Goal: Information Seeking & Learning: Learn about a topic

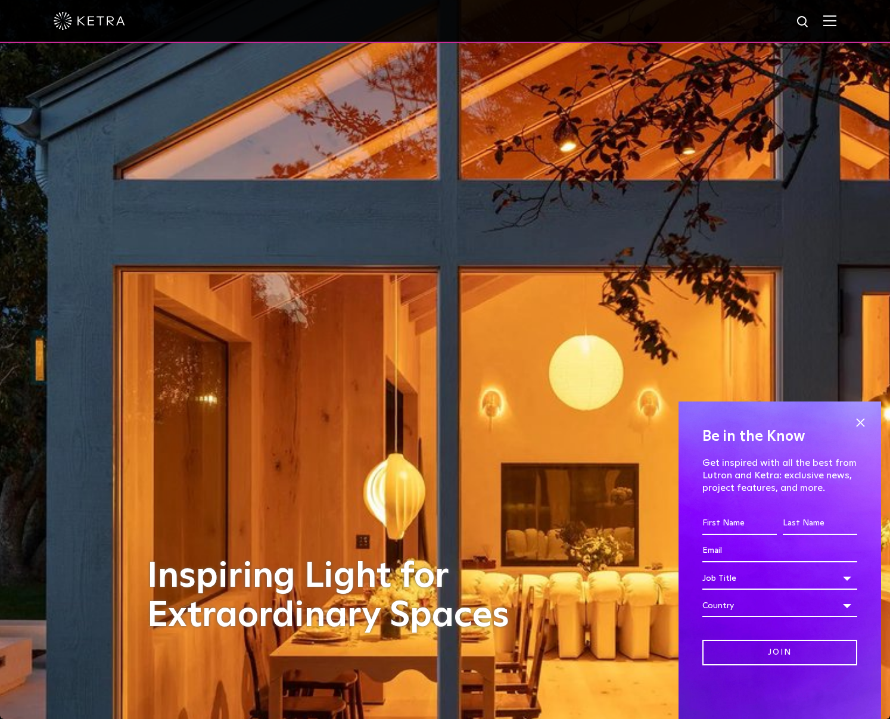
click at [836, 26] on span at bounding box center [829, 21] width 13 height 12
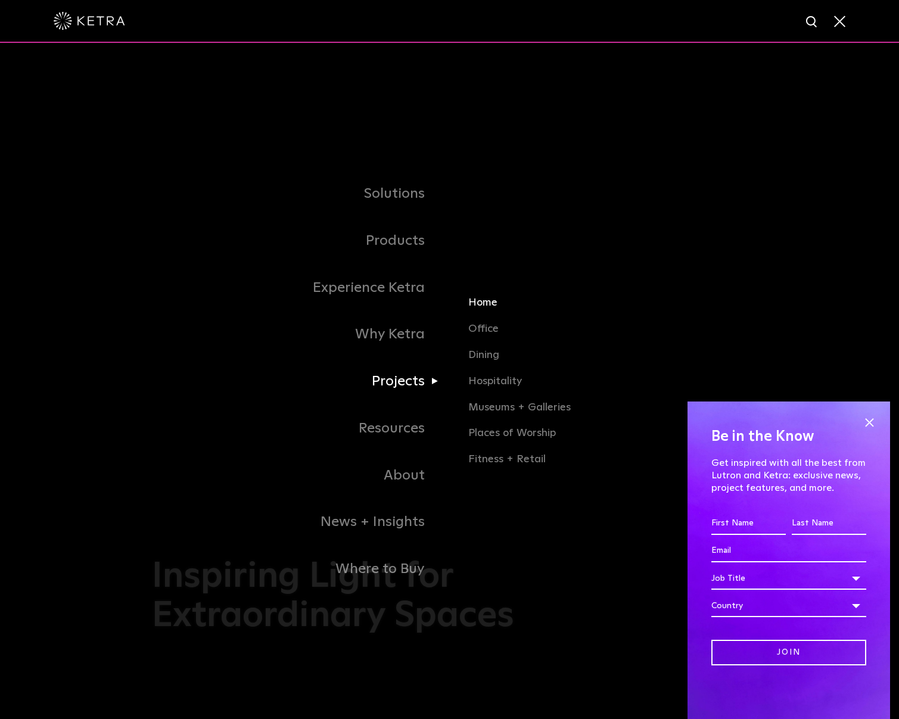
click at [488, 301] on link "Home" at bounding box center [607, 308] width 279 height 26
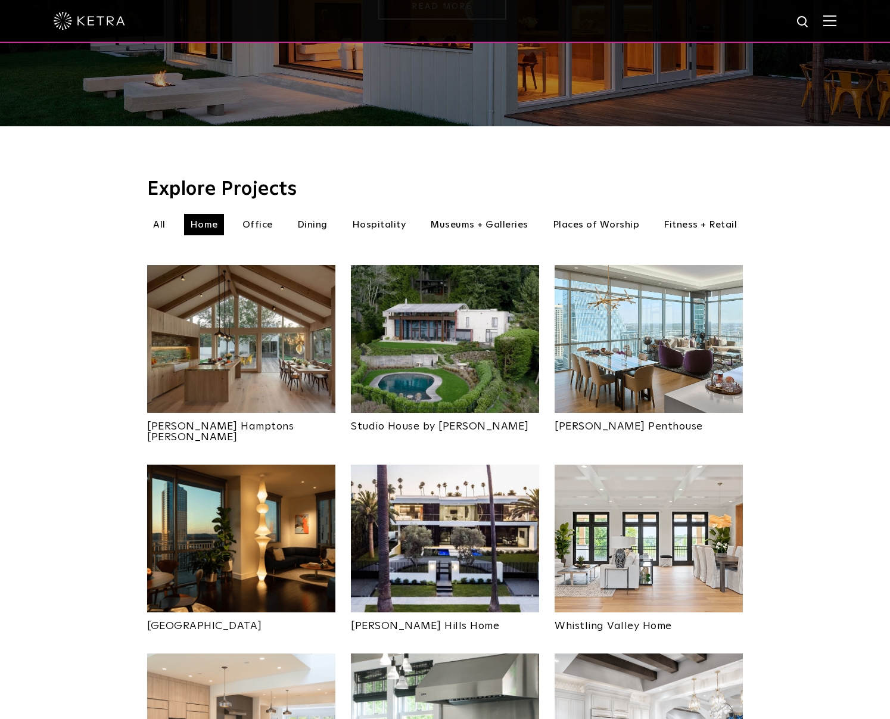
scroll to position [330, 0]
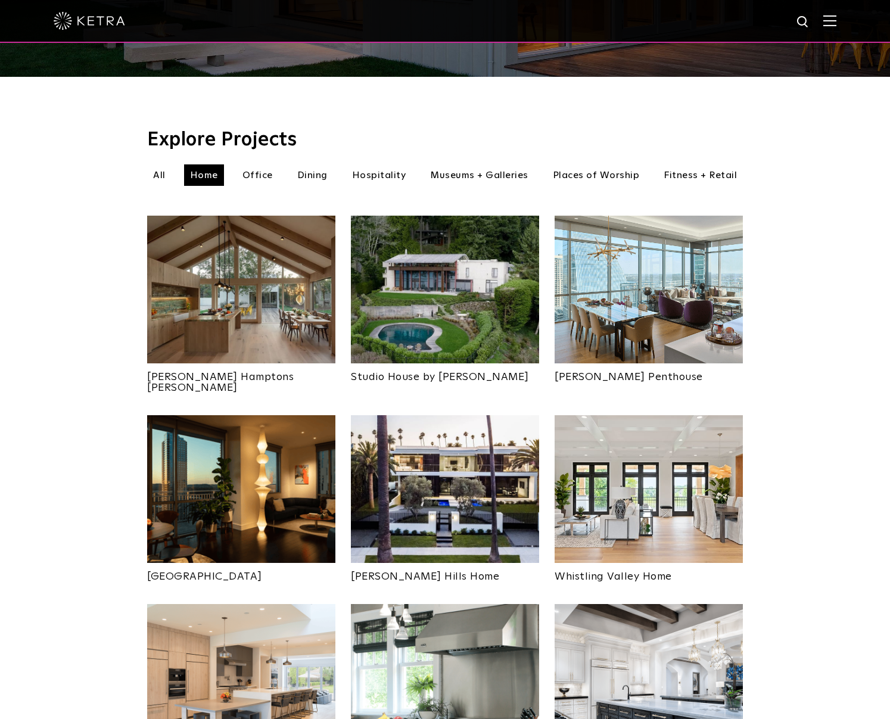
click at [263, 292] on img at bounding box center [241, 290] width 188 height 148
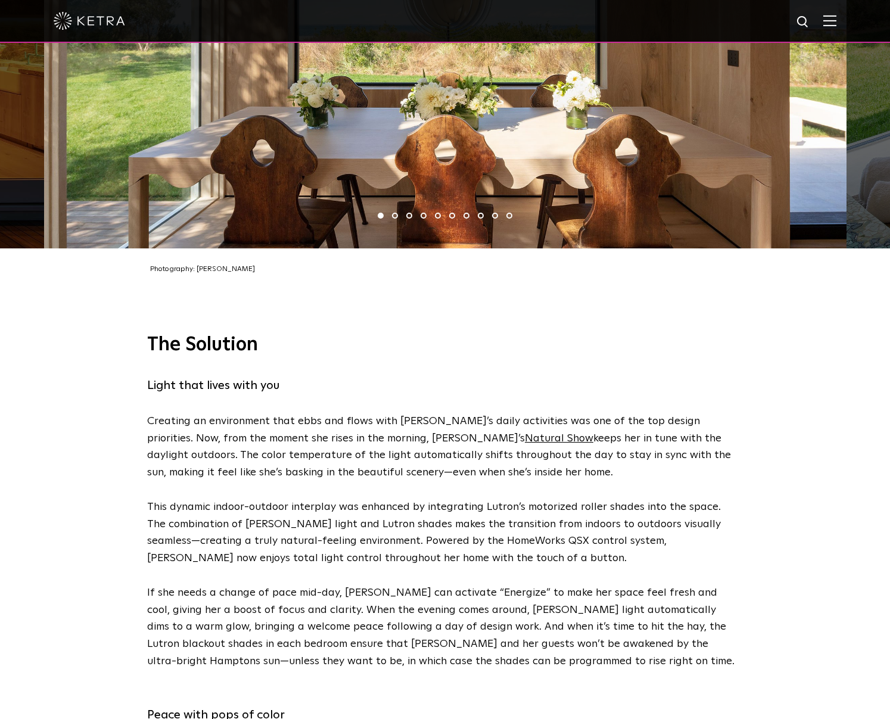
scroll to position [2080, 0]
